Goal: Find specific page/section: Find specific page/section

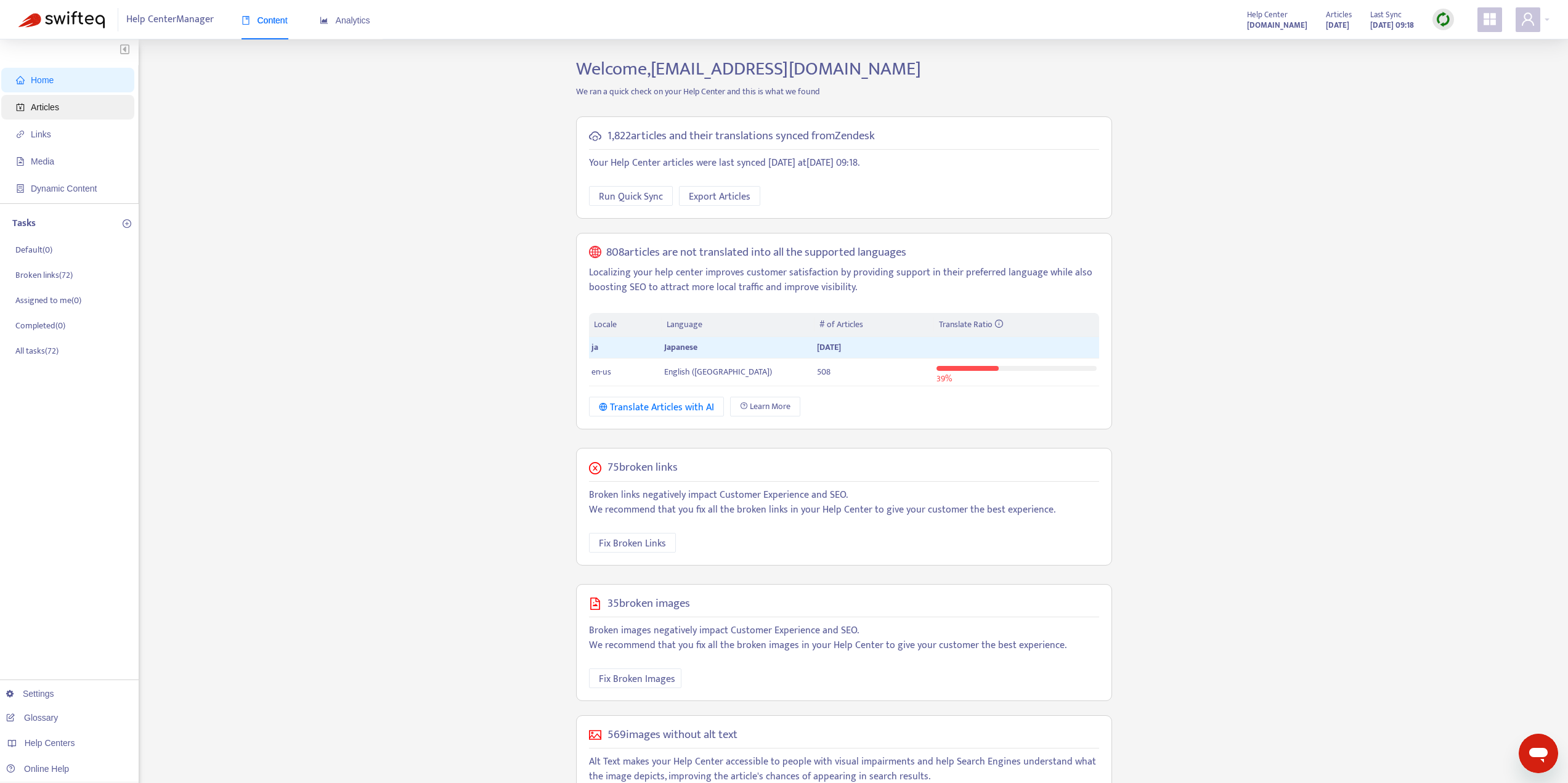
click at [37, 113] on span "Articles" at bounding box center [70, 107] width 109 height 25
